Goal: Task Accomplishment & Management: Complete application form

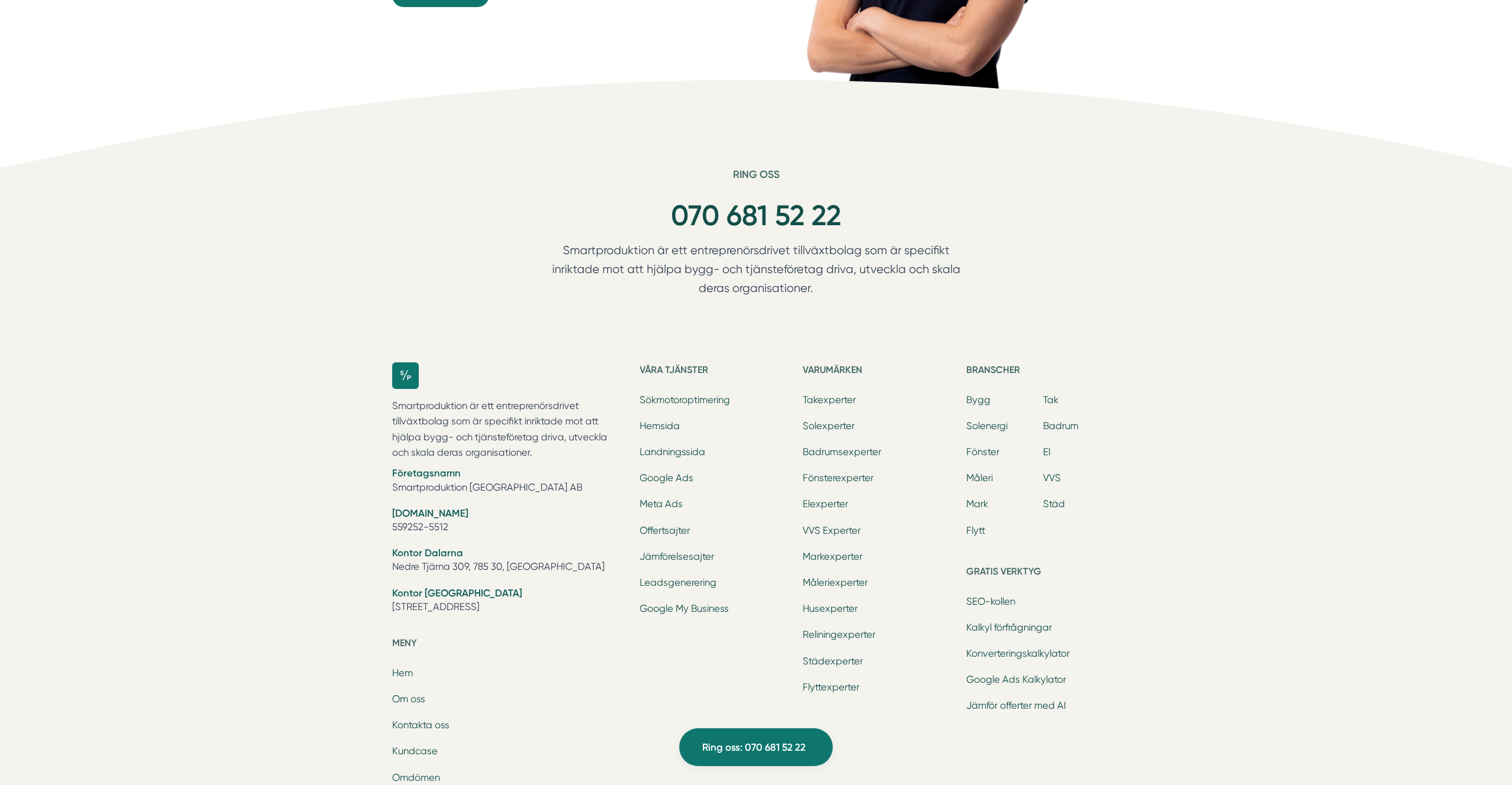
scroll to position [3748, 0]
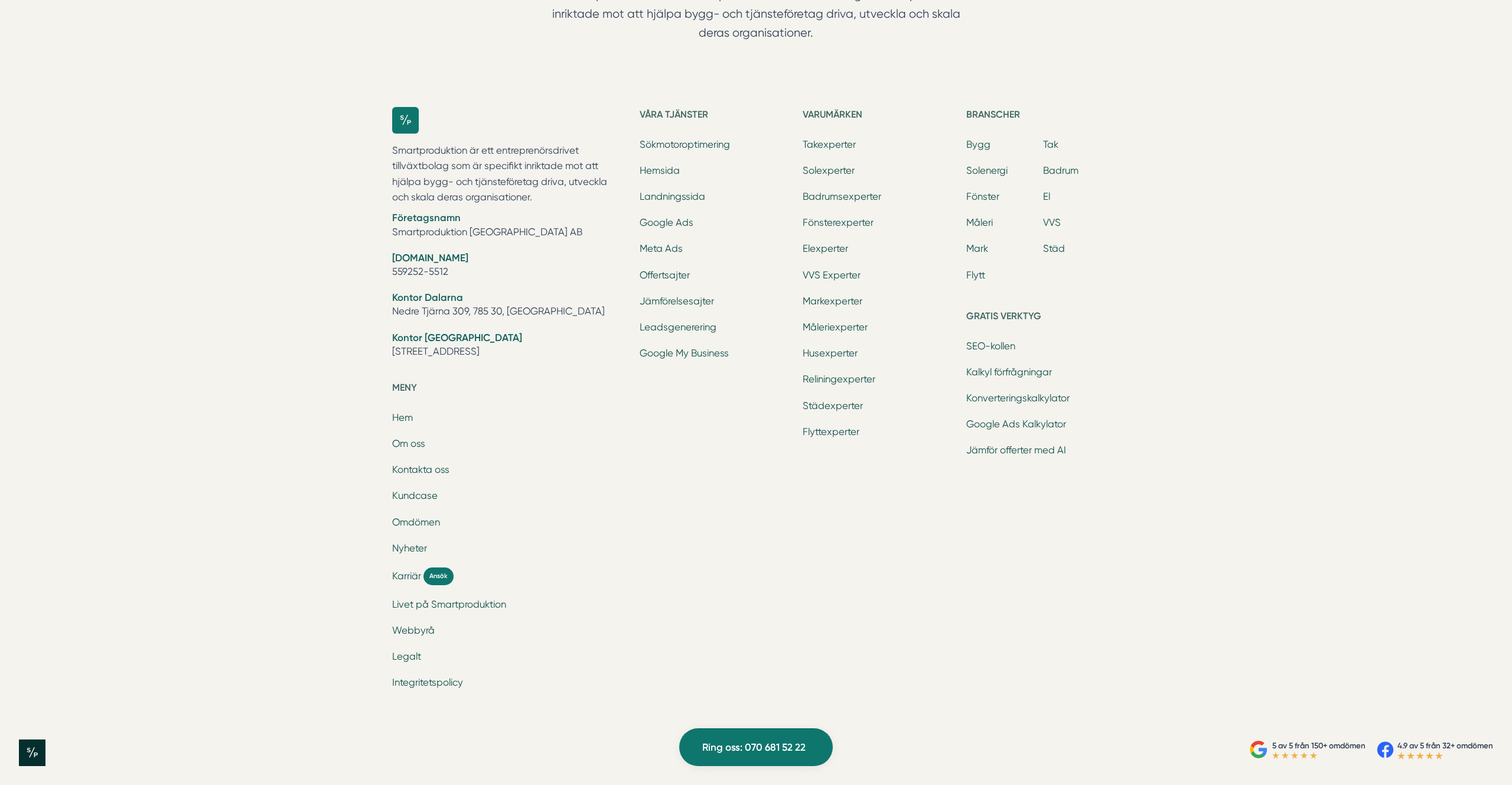
click at [954, 587] on div "Varumärken Takexperter Solexperter Badrumsexperter Fönsterexperter Elexperter V…" at bounding box center [880, 404] width 154 height 595
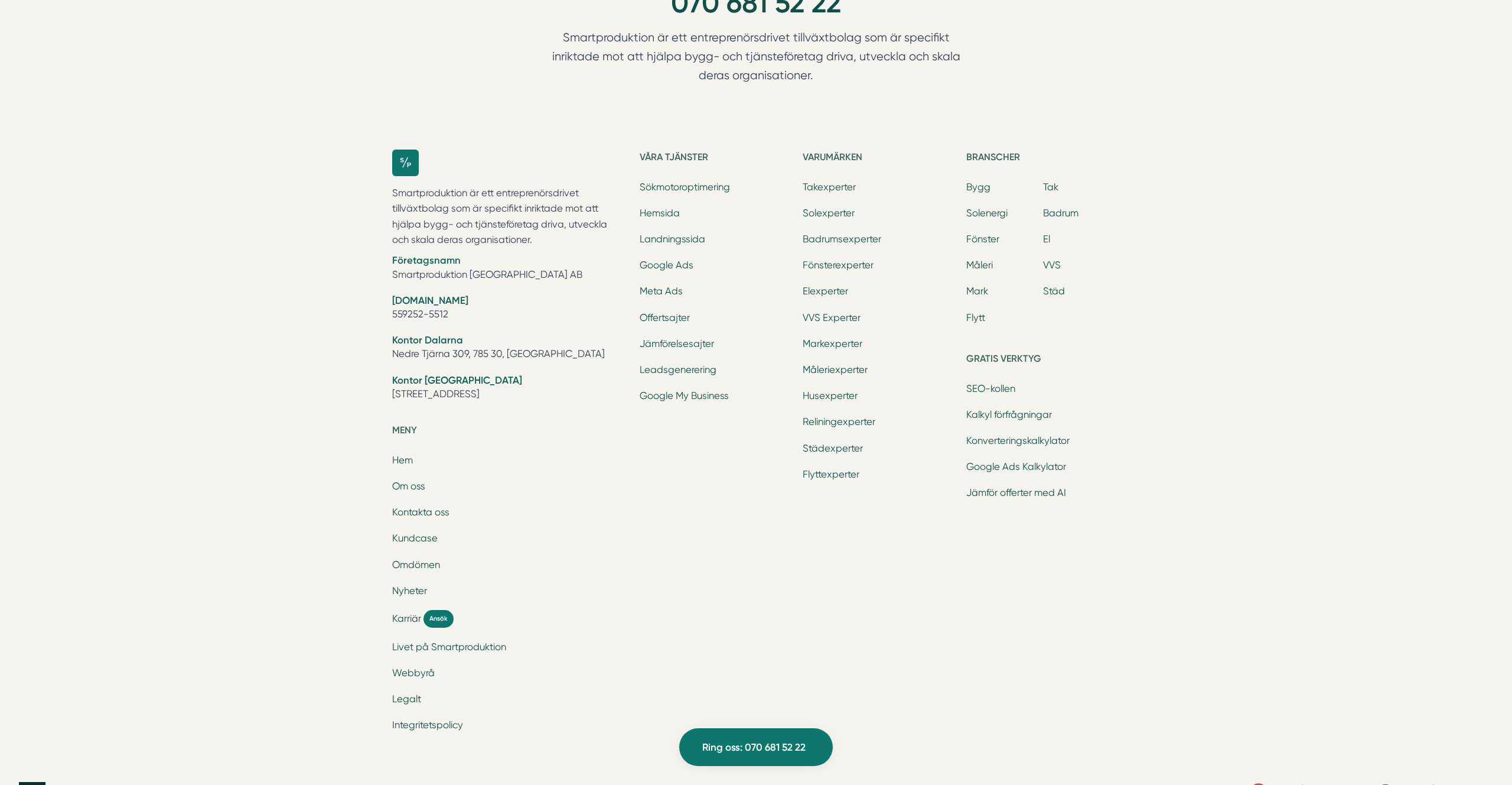
scroll to position [3748, 0]
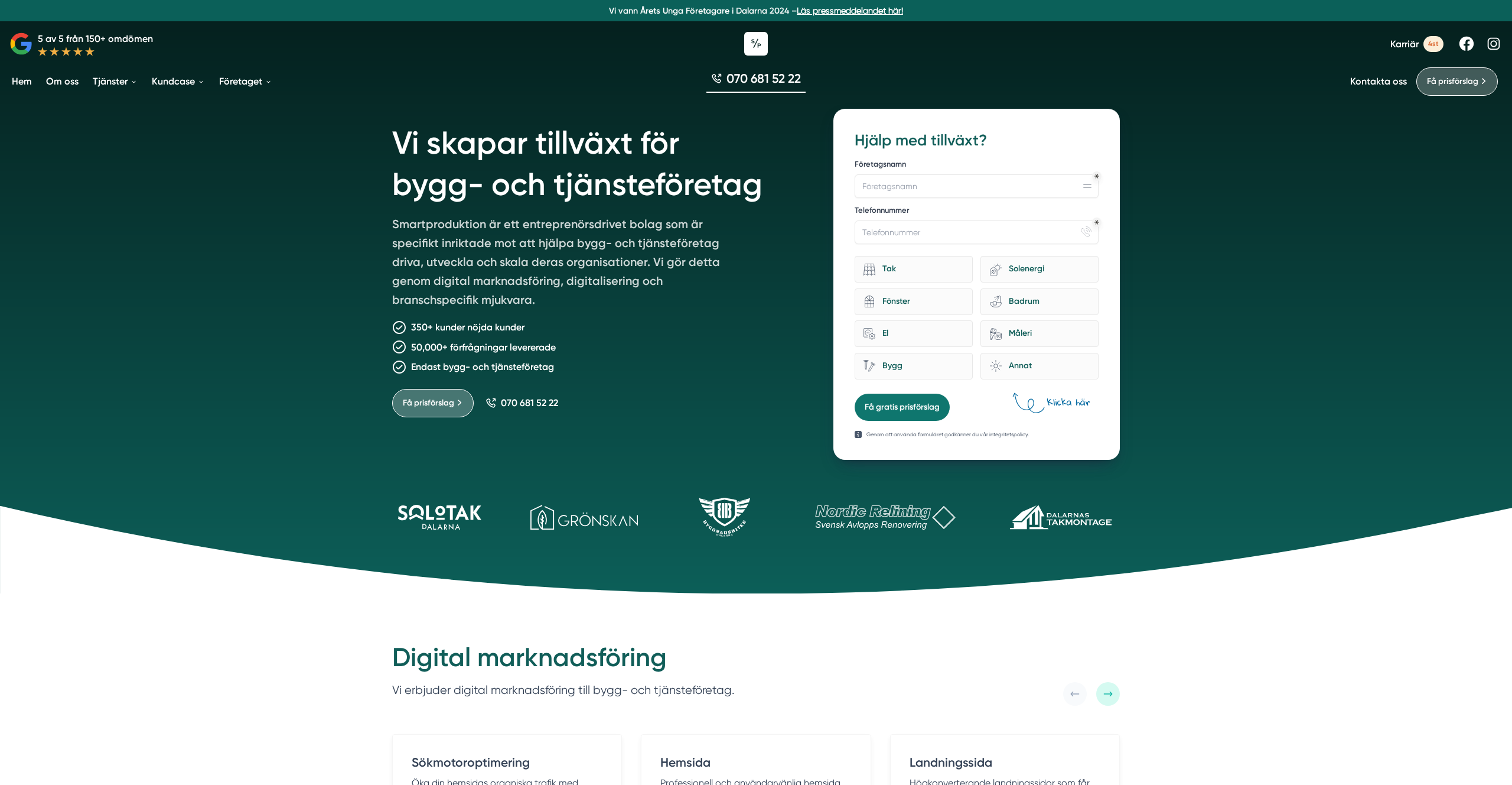
drag, startPoint x: 284, startPoint y: 254, endPoint x: 292, endPoint y: 245, distance: 12.0
click at [284, 254] on div "Vi skapar tillväxt för bygg- och tjänsteföretag Smartproduktion är ett entrepre…" at bounding box center [756, 297] width 1512 height 594
click at [1306, 65] on div "070 681 52 22" at bounding box center [756, 81] width 1512 height 40
click at [1369, 78] on link "Kontakta oss" at bounding box center [1378, 81] width 57 height 11
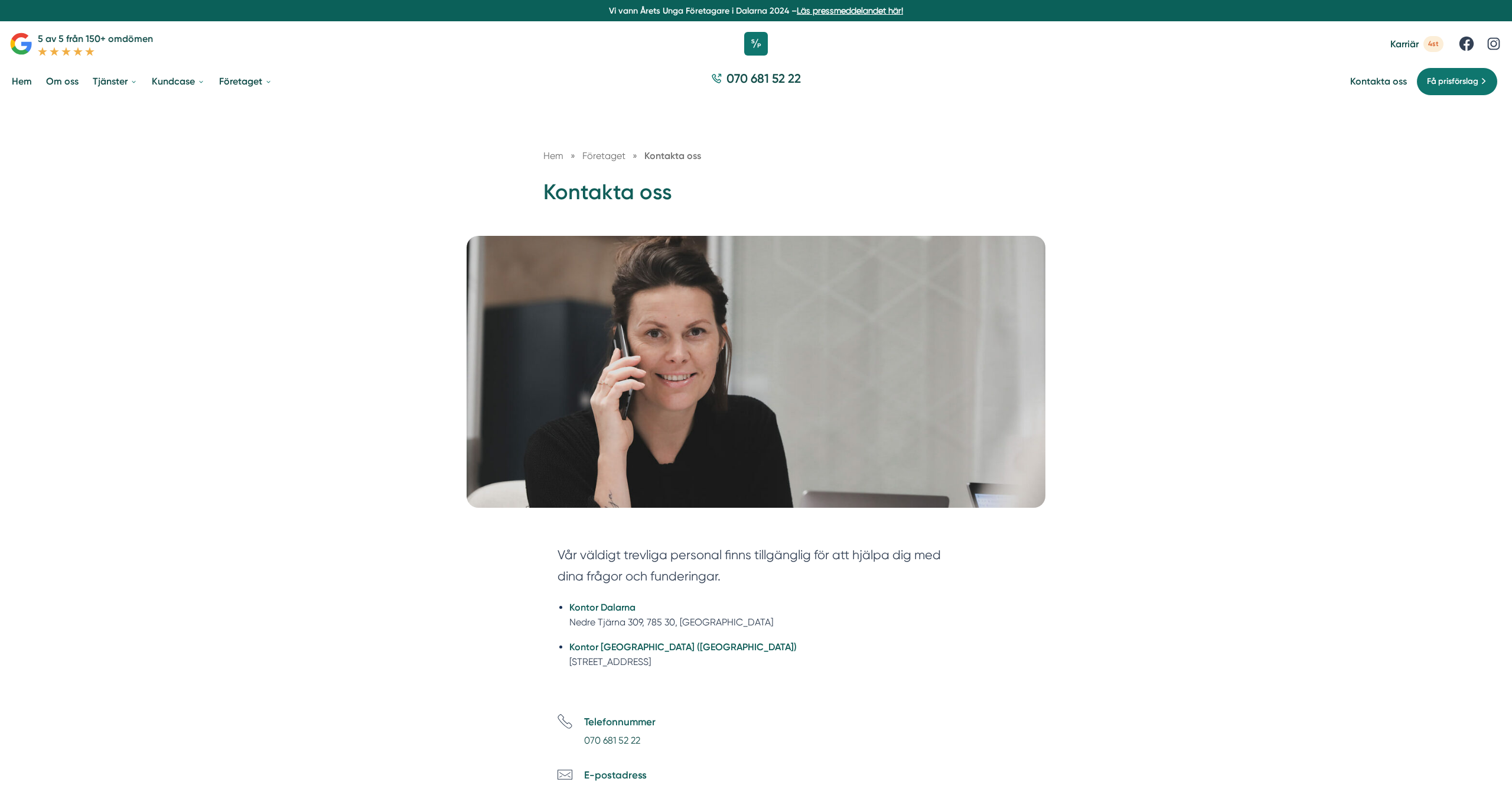
drag, startPoint x: 93, startPoint y: 184, endPoint x: 71, endPoint y: 101, distance: 85.9
click at [90, 181] on div "Hem » Företaget » Kontakta oss Kontakta oss" at bounding box center [756, 168] width 1512 height 135
click at [12, 71] on link "Hem" at bounding box center [22, 81] width 25 height 30
click at [17, 79] on link "Hem" at bounding box center [22, 81] width 25 height 30
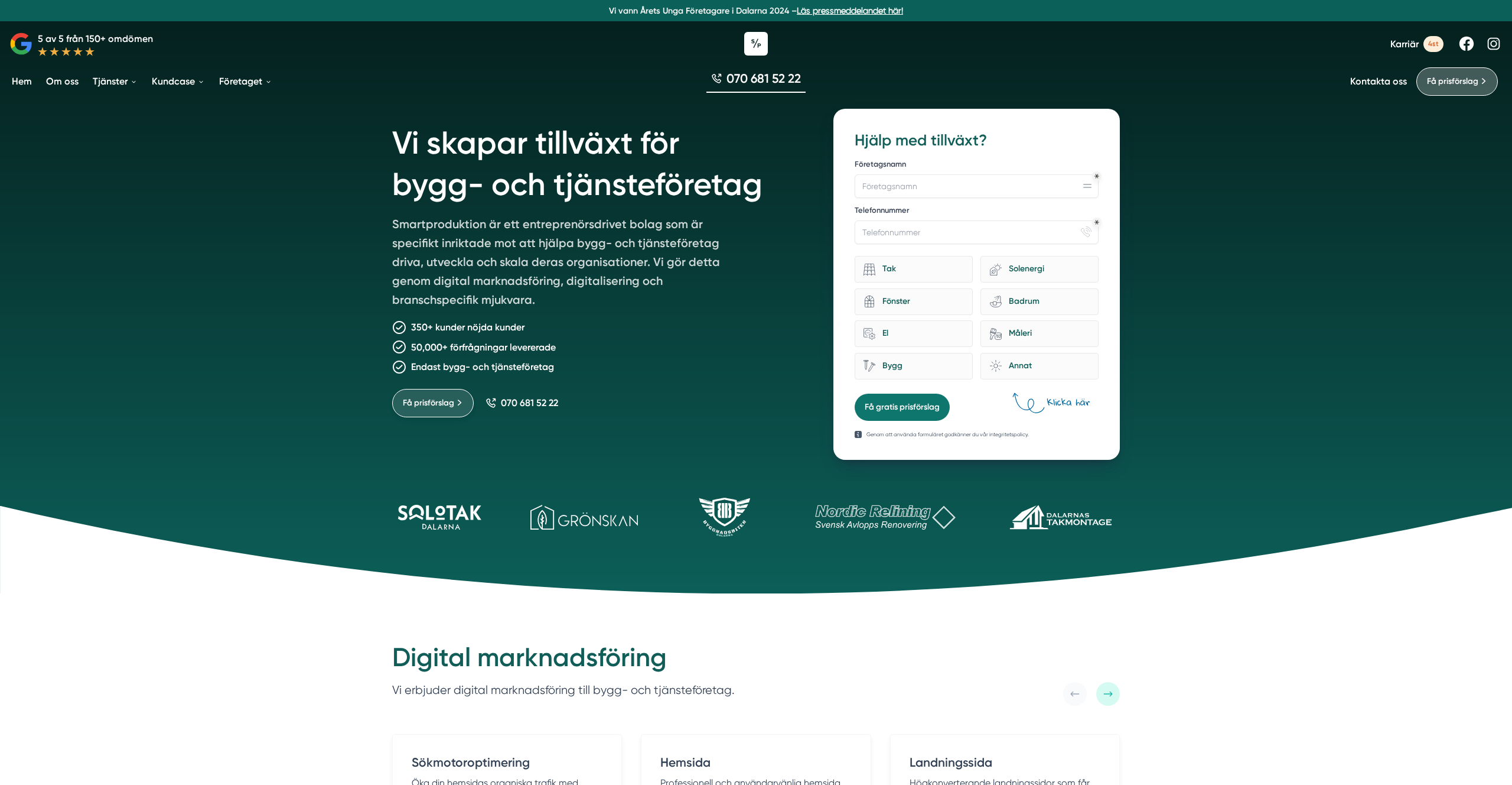
click at [416, 409] on link "Få prisförslag" at bounding box center [433, 403] width 82 height 29
